Goal: Information Seeking & Learning: Learn about a topic

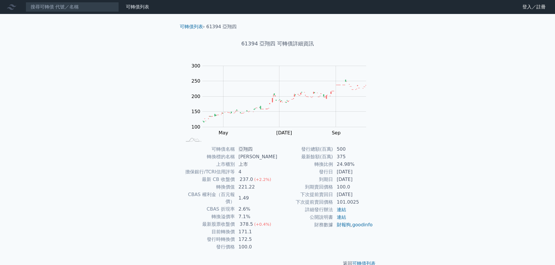
scroll to position [4, 0]
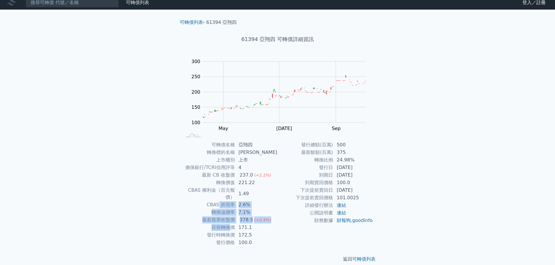
drag, startPoint x: 223, startPoint y: 198, endPoint x: 234, endPoint y: 221, distance: 25.1
click at [233, 221] on tbody "可轉債名稱 亞翔四 轉換標的名稱 亞翔 上市櫃別 上市 擔保銀行/TCRI信用評等 4 最新 CB 收盤價 237.0 (+2.2%) 轉換價值 221.22…" at bounding box center [230, 193] width 96 height 105
click at [235, 224] on td "目前轉換價" at bounding box center [208, 228] width 53 height 8
drag, startPoint x: 223, startPoint y: 211, endPoint x: 169, endPoint y: 189, distance: 58.0
click at [251, 209] on tbody "可轉債名稱 亞翔四 轉換標的名稱 亞翔 上市櫃別 上市 擔保銀行/TCRI信用評等 4 最新 CB 收盤價 237.0 (+2.2%) 轉換價值 221.22…" at bounding box center [230, 193] width 96 height 105
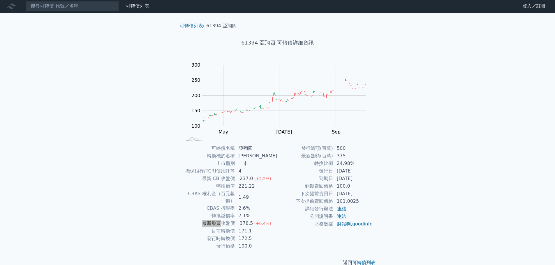
scroll to position [0, 0]
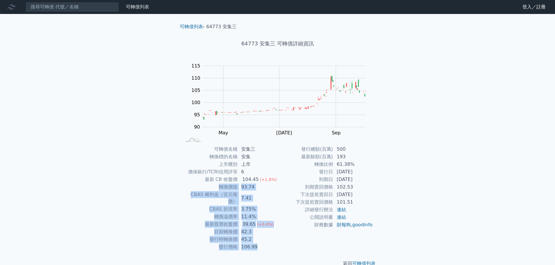
drag, startPoint x: 212, startPoint y: 190, endPoint x: 288, endPoint y: 237, distance: 89.4
click at [271, 237] on tbody "可轉債名稱 安集三 轉換標的名稱 安集 上市櫃別 上市 擔保銀行/TCRI信用評等 6 最新 CB 收盤價 104.45 (+1.8%) 轉換價值 93.74…" at bounding box center [230, 198] width 96 height 105
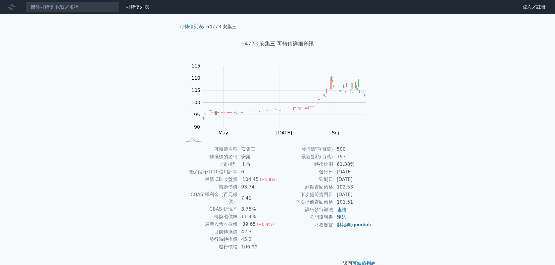
click at [289, 237] on div "發行總額(百萬) 500 最新餘額(百萬) 193 轉換比例 61.38% 發行日 2021-08-04 到期日 2026-08-04 到期賣回價格 102.…" at bounding box center [326, 198] width 96 height 105
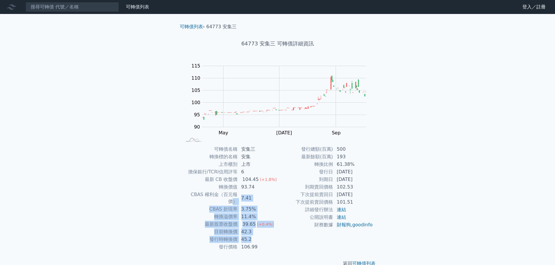
drag, startPoint x: 234, startPoint y: 192, endPoint x: 259, endPoint y: 236, distance: 50.3
click at [257, 235] on tbody "可轉債名稱 安集三 轉換標的名稱 安集 上市櫃別 上市 擔保銀行/TCRI信用評等 6 最新 CB 收盤價 104.45 (+1.8%) 轉換價值 93.74…" at bounding box center [230, 198] width 96 height 105
click at [260, 236] on td "45.2" at bounding box center [258, 240] width 40 height 8
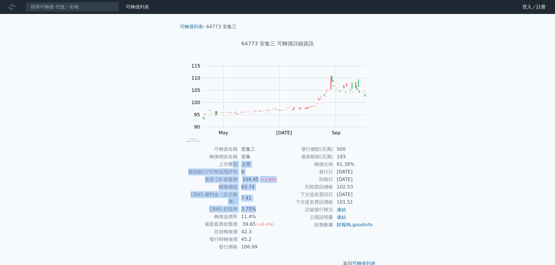
drag, startPoint x: 234, startPoint y: 167, endPoint x: 267, endPoint y: 202, distance: 48.0
click at [265, 202] on tbody "可轉債名稱 安集三 轉換標的名稱 安集 上市櫃別 上市 擔保銀行/TCRI信用評等 6 最新 CB 收盤價 104.45 (+1.8%) 轉換價值 93.74…" at bounding box center [230, 198] width 96 height 105
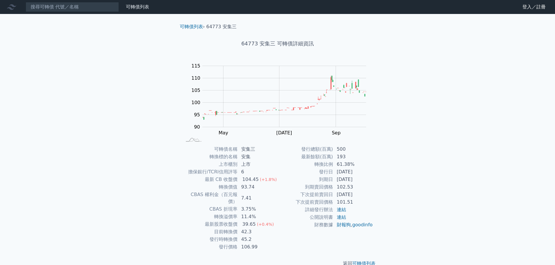
click at [282, 203] on td "下次提前賣回價格" at bounding box center [306, 203] width 56 height 8
click at [249, 180] on div "104.45" at bounding box center [250, 179] width 19 height 7
